Goal: Task Accomplishment & Management: Complete application form

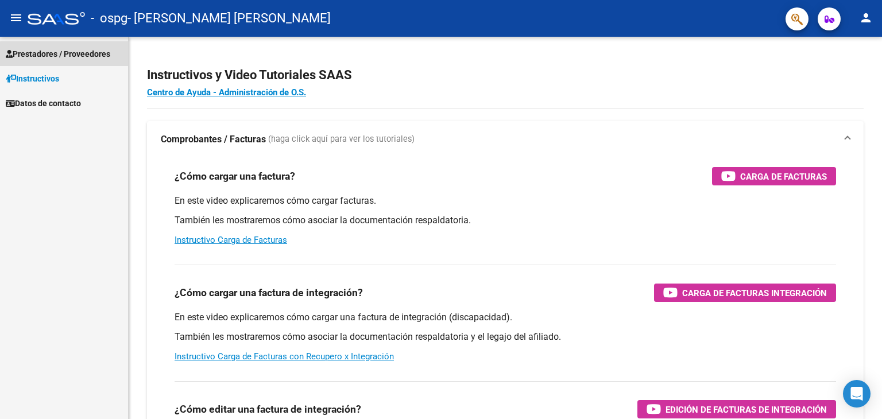
click at [64, 54] on span "Prestadores / Proveedores" at bounding box center [58, 54] width 104 height 13
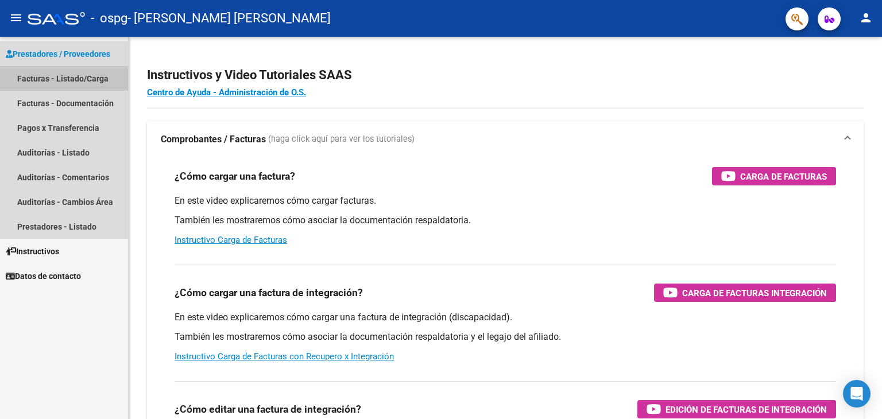
click at [78, 79] on link "Facturas - Listado/Carga" at bounding box center [64, 78] width 128 height 25
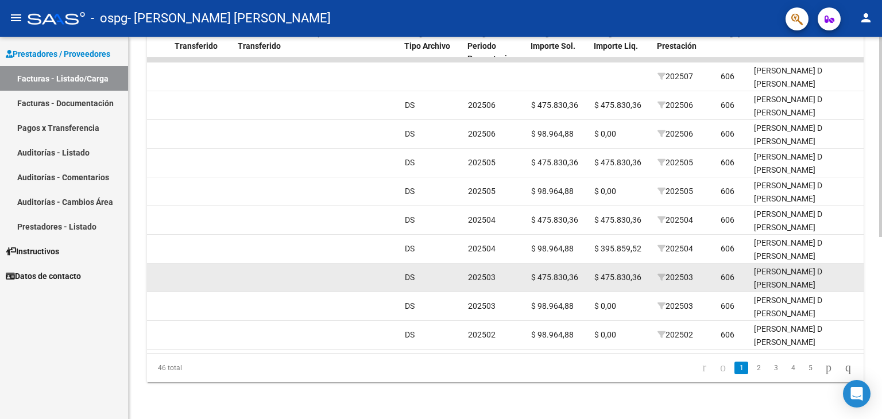
scroll to position [347, 0]
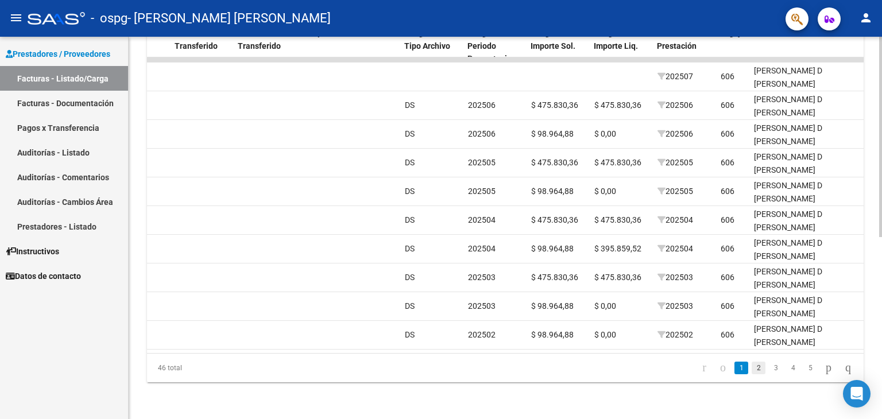
click at [753, 366] on link "2" at bounding box center [759, 368] width 14 height 13
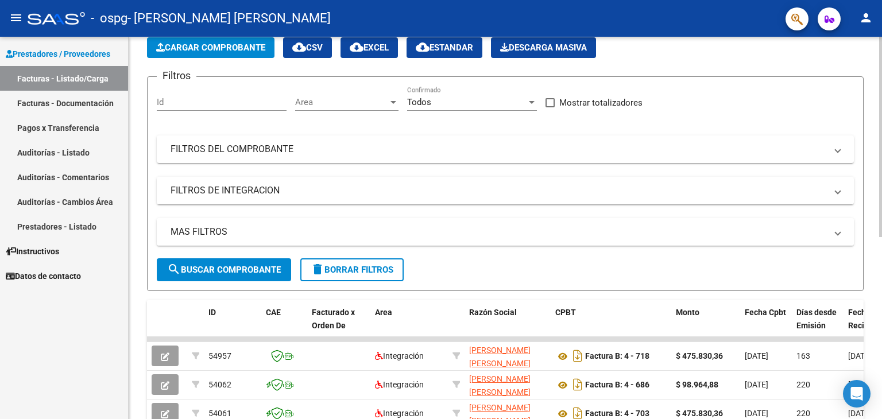
scroll to position [60, 0]
click at [222, 49] on span "Cargar Comprobante" at bounding box center [210, 47] width 109 height 10
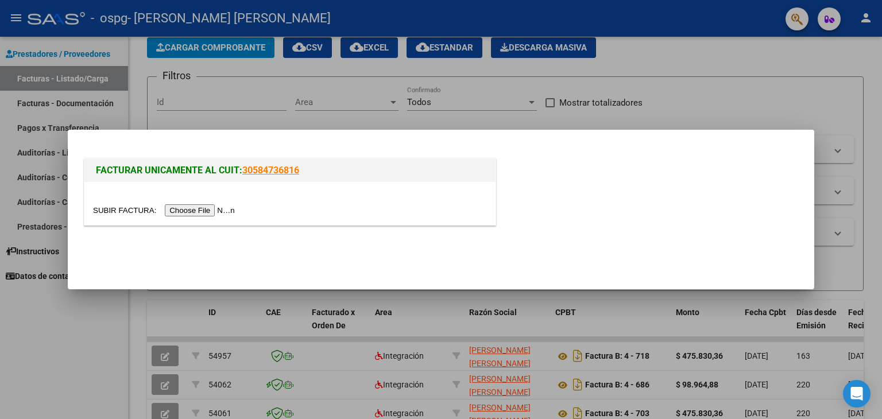
click at [207, 212] on input "file" at bounding box center [165, 210] width 145 height 12
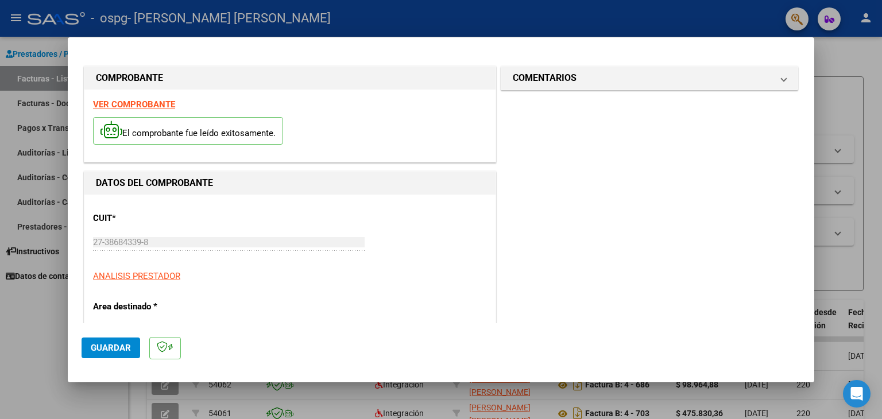
click at [245, 272] on p "ANALISIS PRESTADOR" at bounding box center [290, 276] width 394 height 13
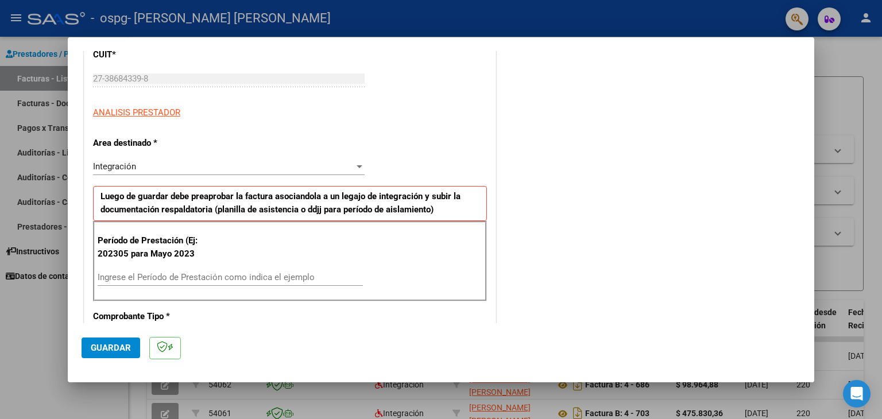
scroll to position [172, 0]
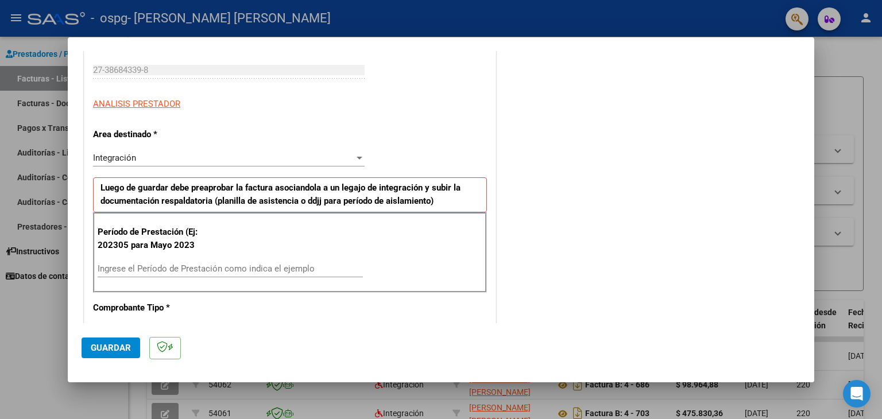
click at [221, 258] on div "Período de Prestación (Ej: 202305 para Mayo 2023 Ingrese el Período de Prestaci…" at bounding box center [290, 252] width 394 height 80
click at [225, 269] on input "Ingrese el Período de Prestación como indica el ejemplo" at bounding box center [230, 269] width 265 height 10
type input "202507"
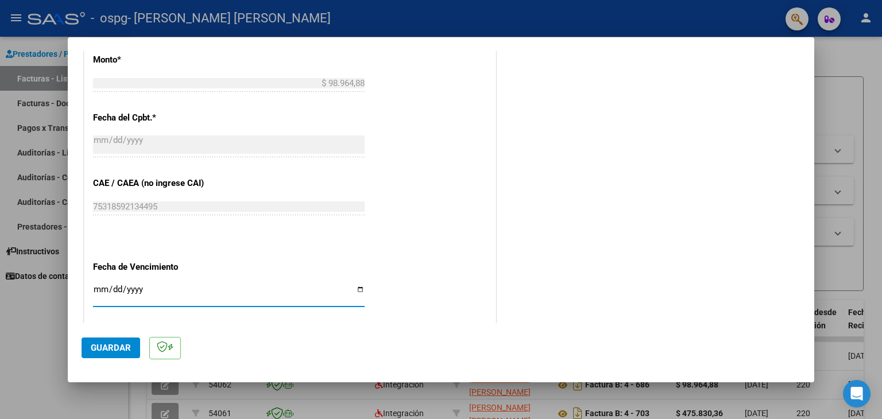
scroll to position [586, 0]
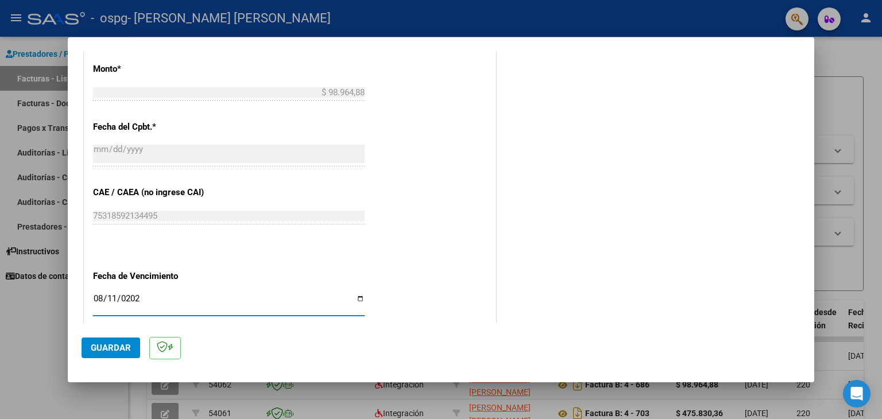
type input "[DATE]"
click at [90, 350] on button "Guardar" at bounding box center [111, 348] width 59 height 21
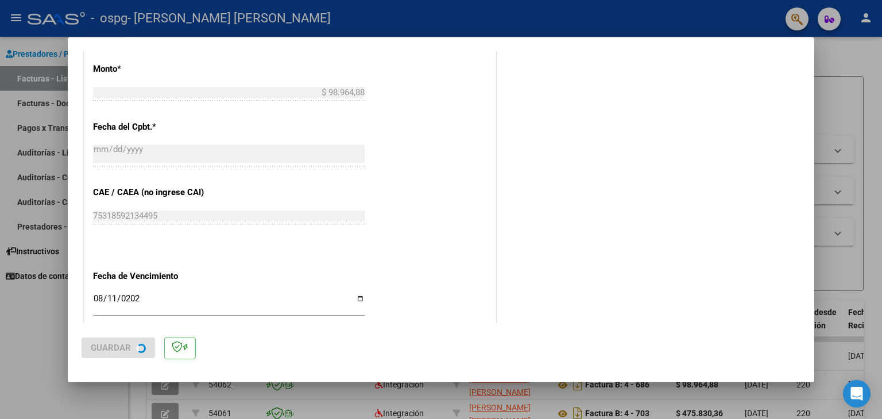
scroll to position [0, 0]
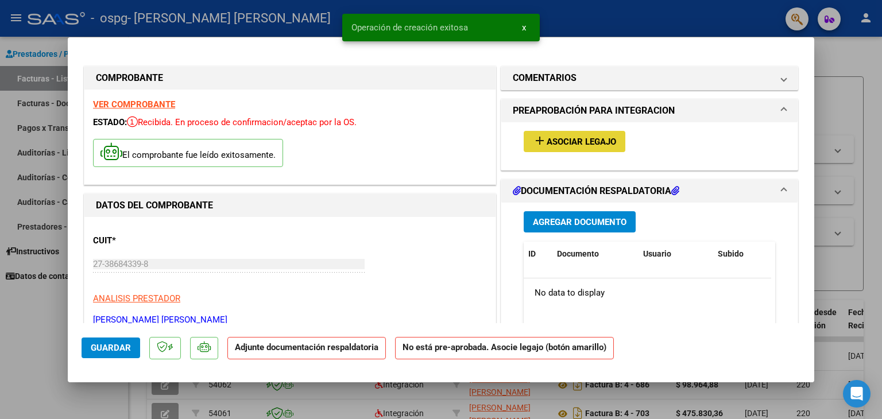
click at [534, 148] on button "add Asociar Legajo" at bounding box center [575, 141] width 102 height 21
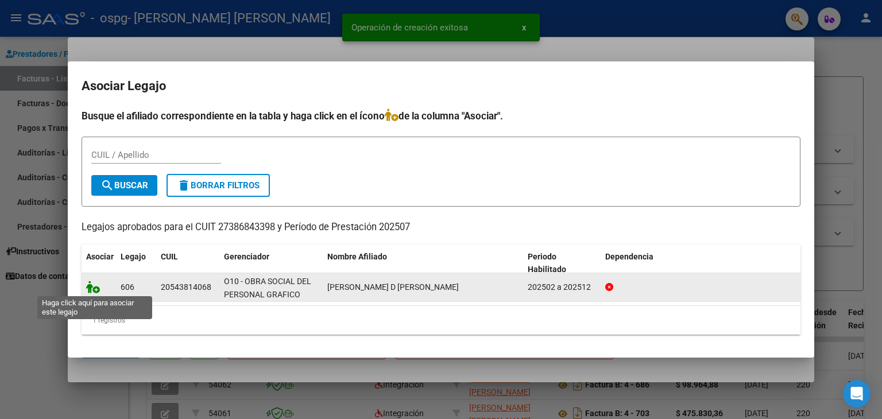
click at [93, 286] on icon at bounding box center [93, 287] width 14 height 13
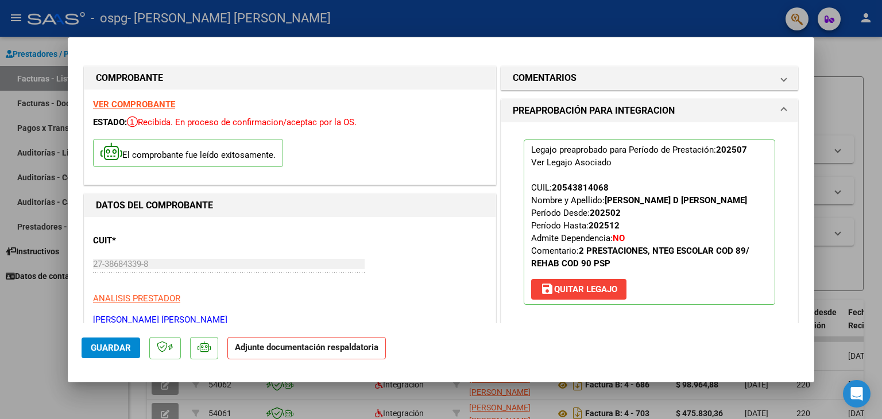
scroll to position [115, 0]
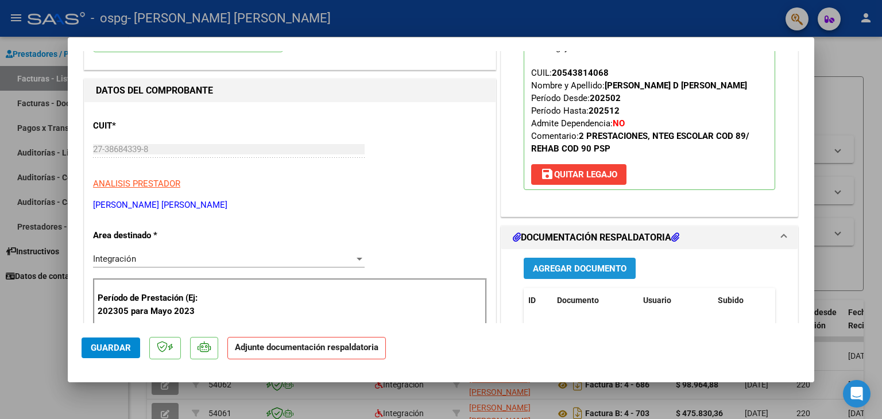
click at [567, 274] on span "Agregar Documento" at bounding box center [580, 269] width 94 height 10
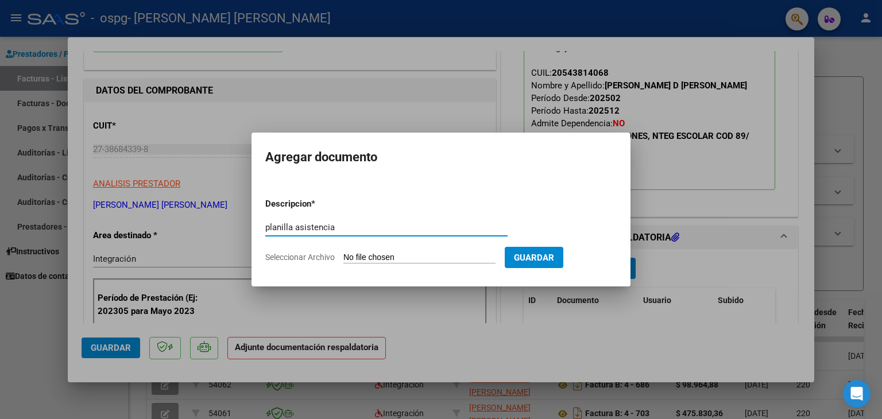
type input "planilla asistencia"
click at [322, 253] on span "Seleccionar Archivo" at bounding box center [299, 257] width 69 height 9
click at [343, 253] on input "Seleccionar Archivo" at bounding box center [419, 258] width 152 height 11
type input "C:\fakepath\psp [PERSON_NAME] .pdf"
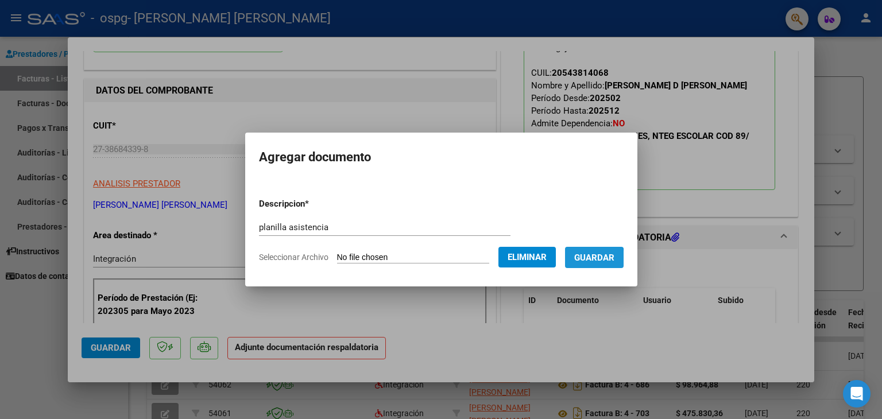
click at [591, 261] on span "Guardar" at bounding box center [594, 258] width 40 height 10
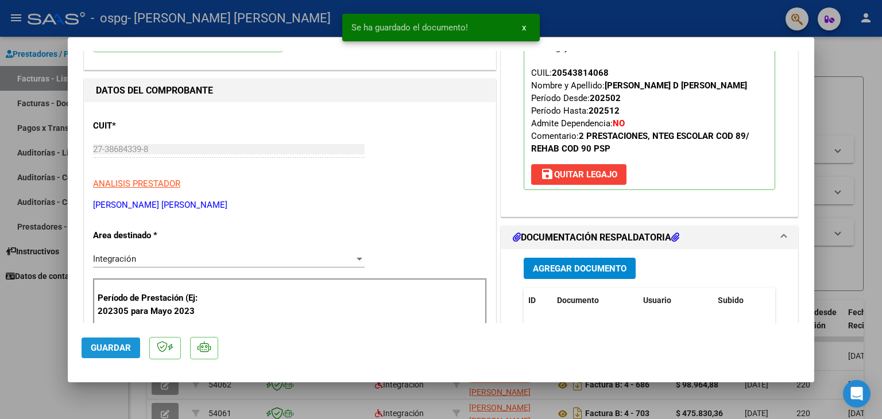
click at [137, 346] on button "Guardar" at bounding box center [111, 348] width 59 height 21
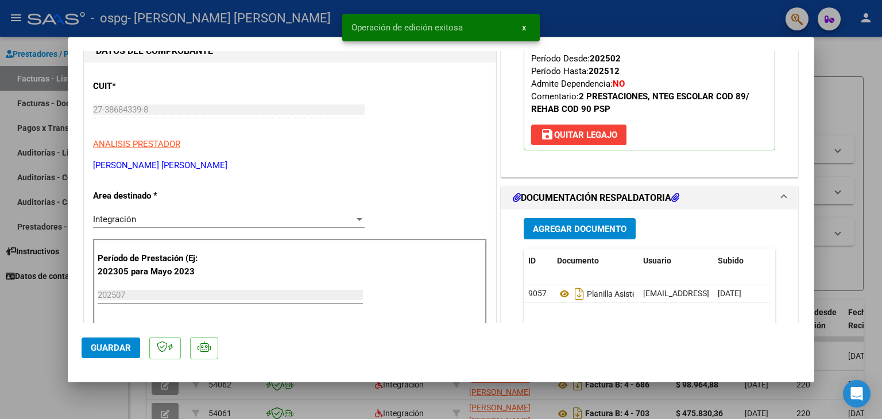
scroll to position [172, 0]
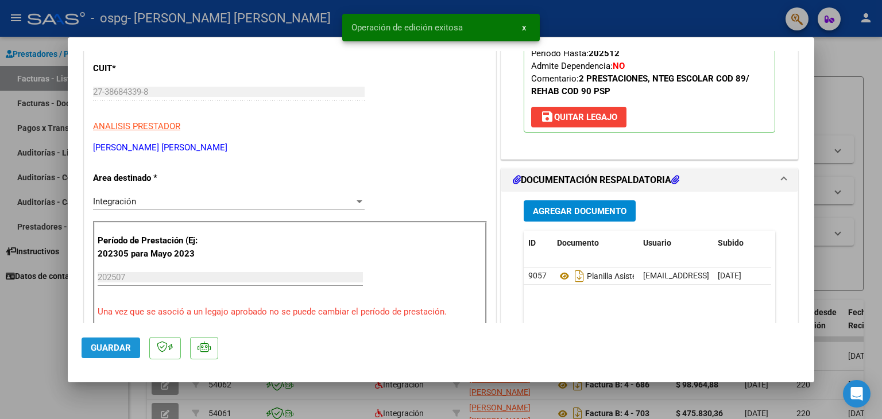
click at [129, 341] on button "Guardar" at bounding box center [111, 348] width 59 height 21
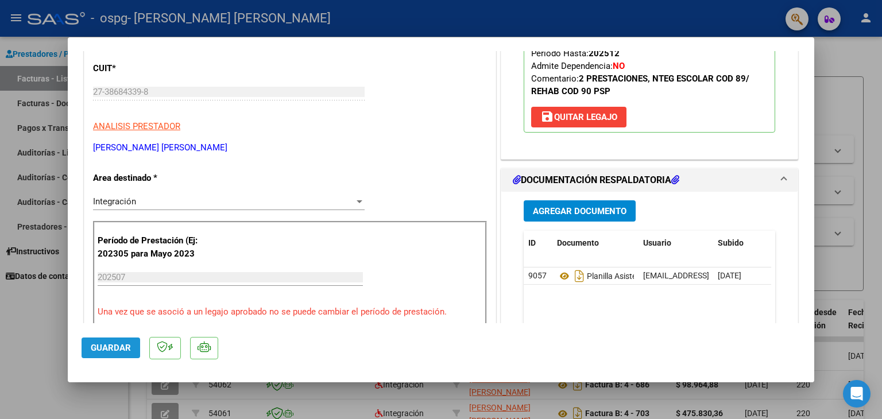
click at [118, 351] on span "Guardar" at bounding box center [111, 348] width 40 height 10
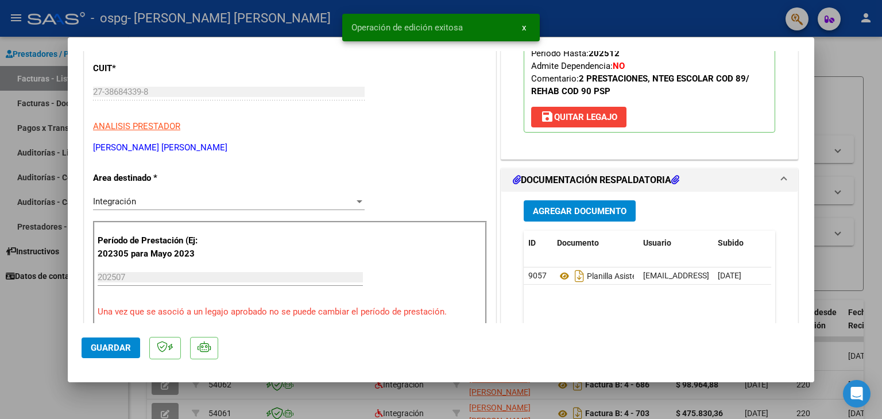
click at [49, 352] on div at bounding box center [441, 209] width 882 height 419
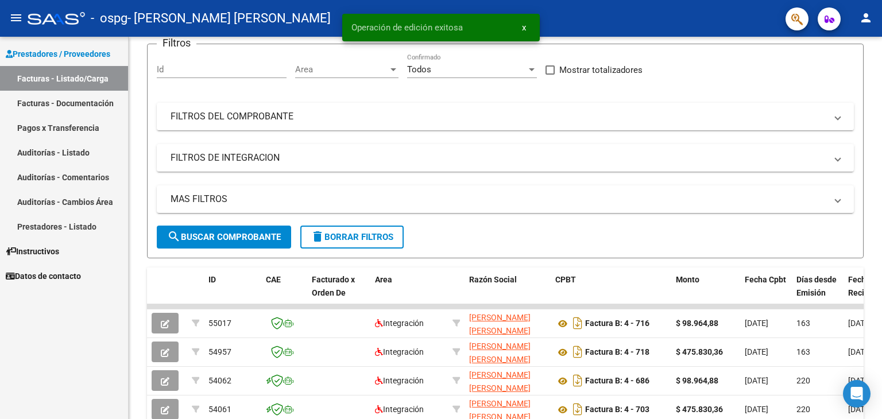
scroll to position [117, 0]
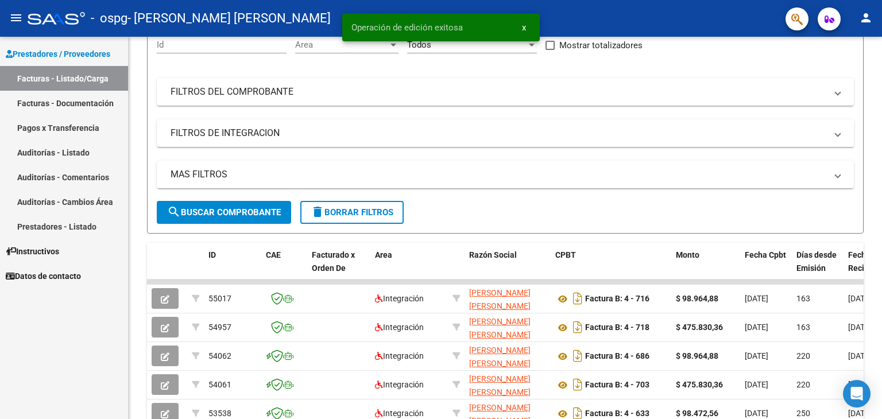
click at [860, 17] on mat-icon "person" at bounding box center [866, 18] width 14 height 14
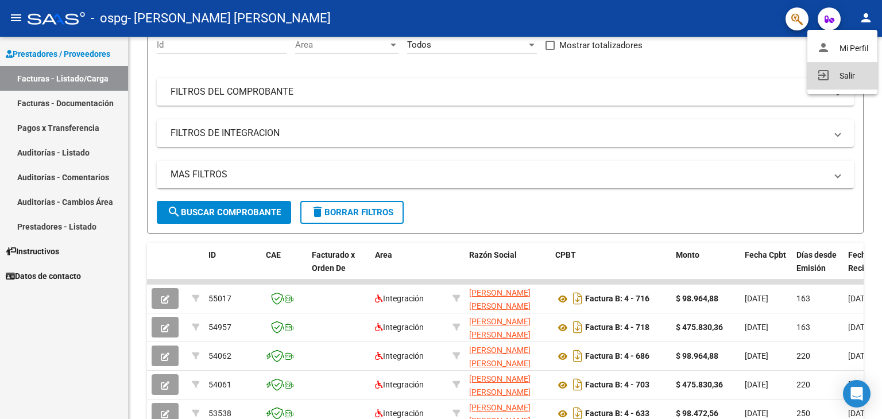
click at [847, 74] on button "exit_to_app Salir" at bounding box center [842, 76] width 70 height 28
